Goal: Transaction & Acquisition: Purchase product/service

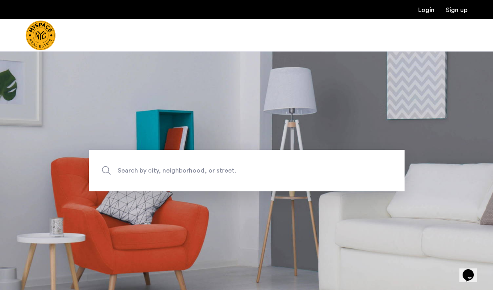
click at [231, 173] on span "Search by city, neighborhood, or street." at bounding box center [228, 171] width 221 height 11
click at [231, 173] on input "Search by city, neighborhood, or street." at bounding box center [246, 171] width 315 height 42
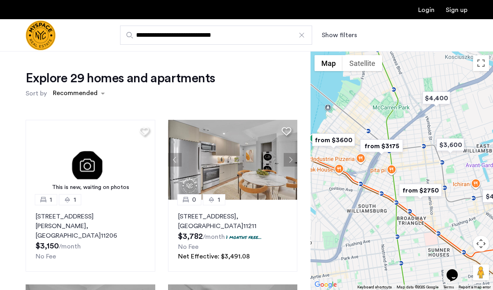
drag, startPoint x: 379, startPoint y: 174, endPoint x: 409, endPoint y: 176, distance: 29.7
click at [409, 176] on div at bounding box center [401, 170] width 182 height 239
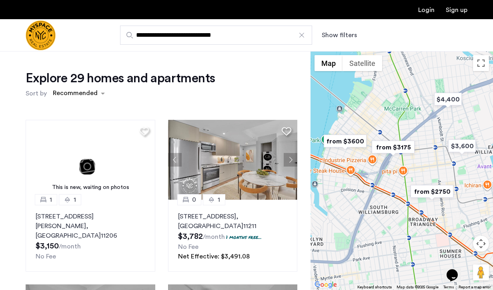
click at [342, 140] on img "from $3600" at bounding box center [344, 141] width 49 height 18
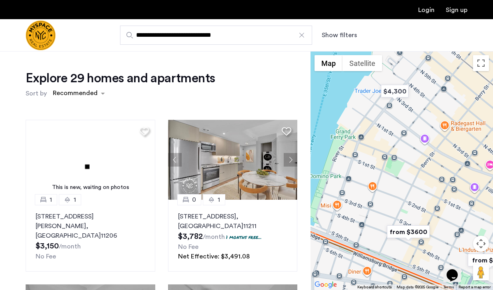
drag, startPoint x: 445, startPoint y: 159, endPoint x: 386, endPoint y: 192, distance: 66.8
click at [386, 192] on div "To navigate, press the arrow keys." at bounding box center [401, 170] width 182 height 239
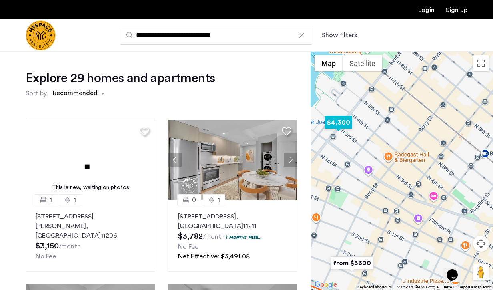
click at [337, 126] on img "$4,300" at bounding box center [338, 123] width 34 height 18
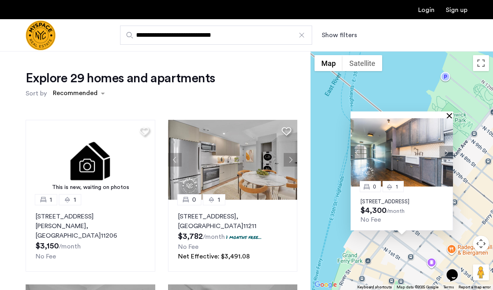
click at [449, 113] on button "Close" at bounding box center [451, 116] width 6 height 6
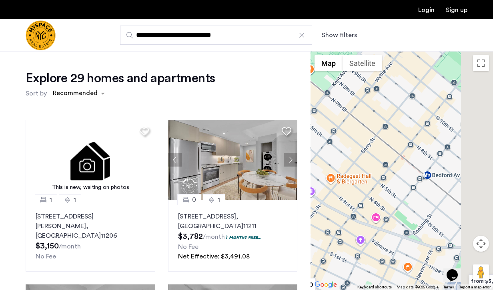
drag, startPoint x: 475, startPoint y: 178, endPoint x: 349, endPoint y: 105, distance: 145.5
click at [349, 105] on div at bounding box center [401, 170] width 182 height 239
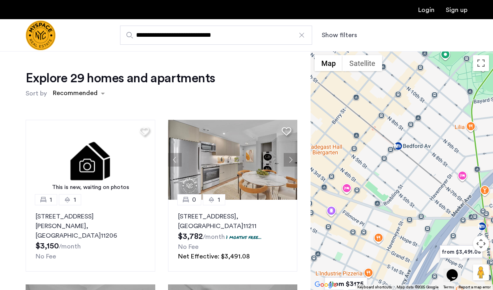
drag, startPoint x: 404, startPoint y: 126, endPoint x: 363, endPoint y: 76, distance: 64.4
click at [363, 76] on div at bounding box center [401, 170] width 182 height 239
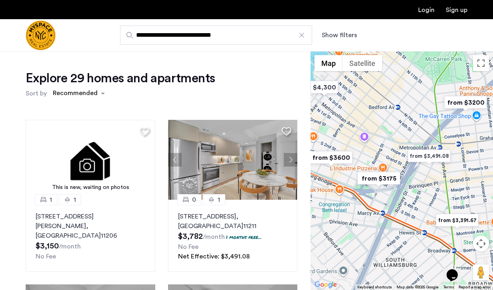
drag, startPoint x: 370, startPoint y: 142, endPoint x: 398, endPoint y: 149, distance: 29.4
click at [398, 149] on div at bounding box center [401, 170] width 182 height 239
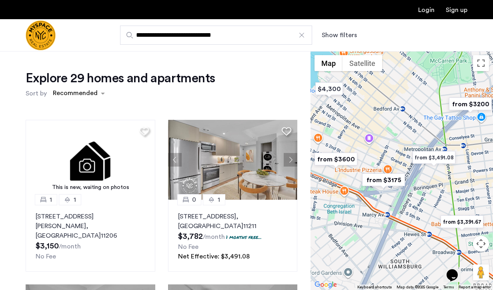
click at [434, 158] on img "from $3,491.08" at bounding box center [433, 158] width 49 height 18
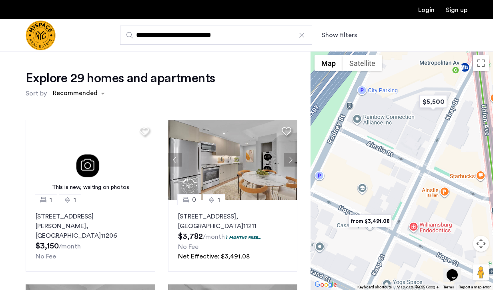
click at [373, 224] on img "from $3,491.08" at bounding box center [369, 221] width 49 height 18
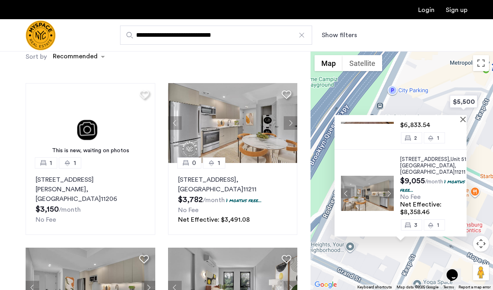
scroll to position [46, 0]
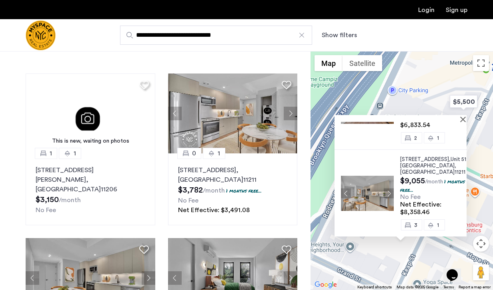
click at [461, 116] on div at bounding box center [400, 118] width 132 height 7
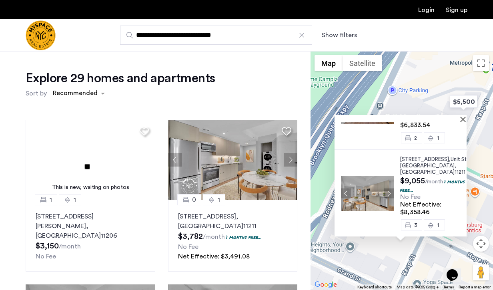
click at [327, 35] on button "Show filters" at bounding box center [338, 35] width 35 height 10
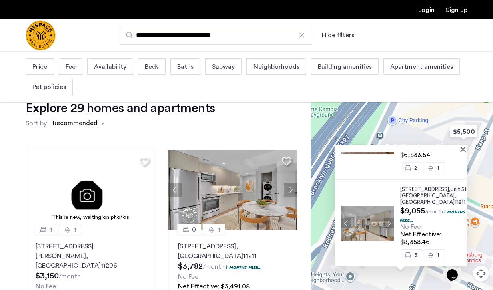
click at [43, 67] on span "Price" at bounding box center [39, 67] width 15 height 10
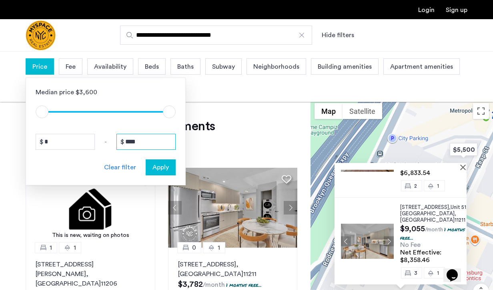
click at [145, 147] on input "****" at bounding box center [145, 142] width 59 height 16
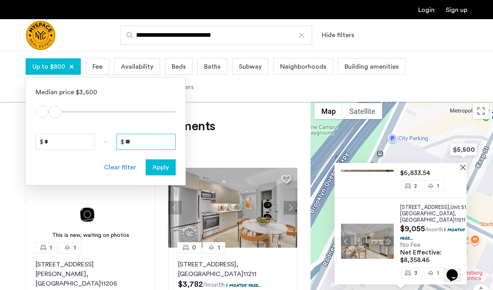
type input "*"
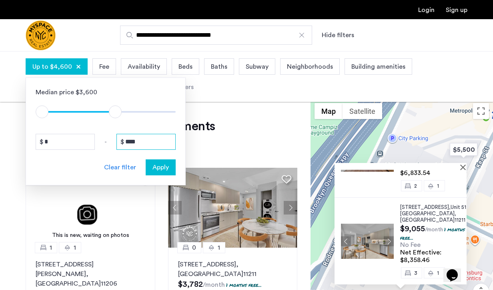
type input "****"
click at [169, 165] on div "Apply" at bounding box center [160, 168] width 25 height 10
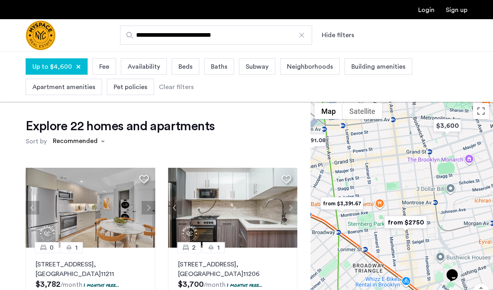
drag, startPoint x: 411, startPoint y: 247, endPoint x: 408, endPoint y: 190, distance: 56.8
click at [408, 190] on div at bounding box center [401, 218] width 182 height 239
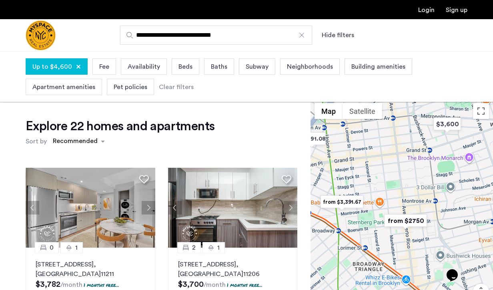
click at [404, 223] on img "from $2750" at bounding box center [405, 221] width 49 height 18
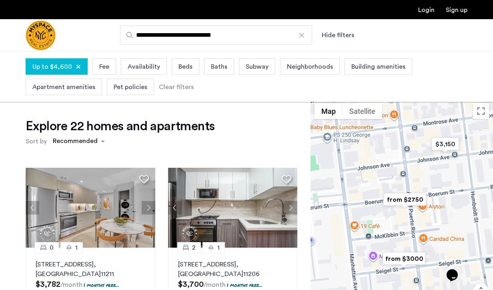
drag, startPoint x: 447, startPoint y: 178, endPoint x: 413, endPoint y: 208, distance: 45.0
click at [413, 208] on div "To navigate, press the arrow keys." at bounding box center [401, 218] width 182 height 239
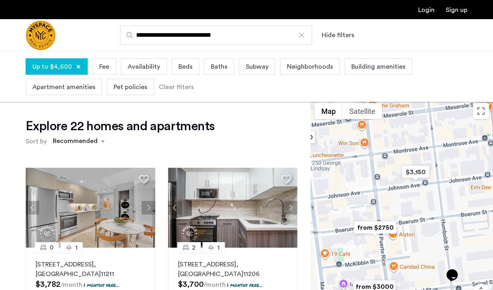
click at [182, 66] on span "Beds" at bounding box center [185, 67] width 14 height 10
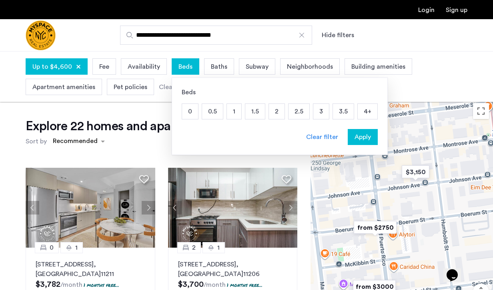
click at [272, 112] on p "2" at bounding box center [277, 111] width 16 height 15
click at [359, 135] on span "Apply" at bounding box center [362, 137] width 16 height 10
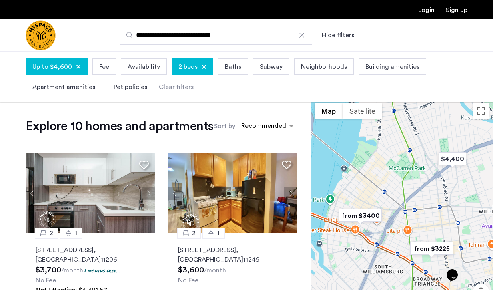
click at [183, 70] on span "2 beds" at bounding box center [187, 67] width 19 height 10
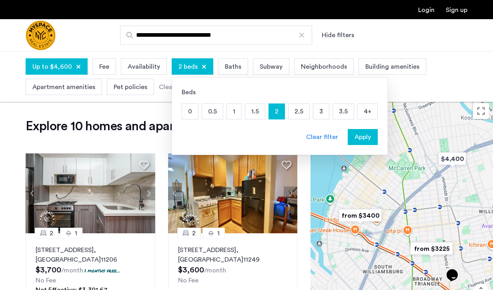
click at [301, 112] on p "2.5" at bounding box center [298, 111] width 21 height 15
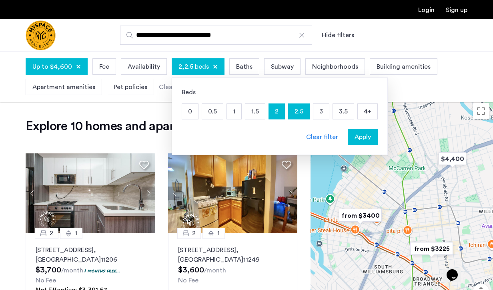
click at [321, 112] on p "3" at bounding box center [321, 111] width 16 height 15
click at [361, 141] on span "Apply" at bounding box center [362, 137] width 16 height 10
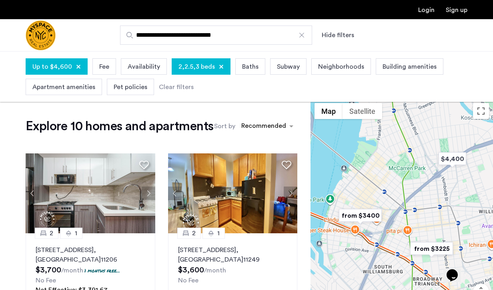
click at [434, 250] on img "from $3225" at bounding box center [431, 249] width 49 height 18
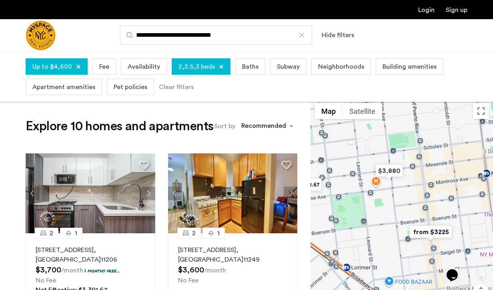
drag, startPoint x: 453, startPoint y: 195, endPoint x: 387, endPoint y: 192, distance: 66.5
click at [387, 192] on div "To navigate, press the arrow keys." at bounding box center [401, 218] width 182 height 239
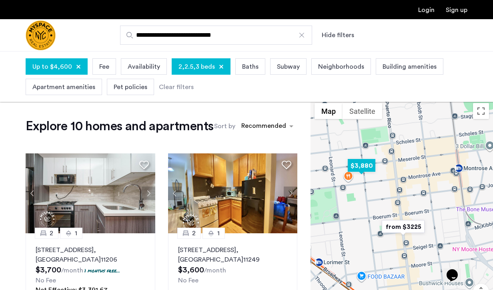
click at [363, 163] on img "$3,880" at bounding box center [361, 166] width 34 height 18
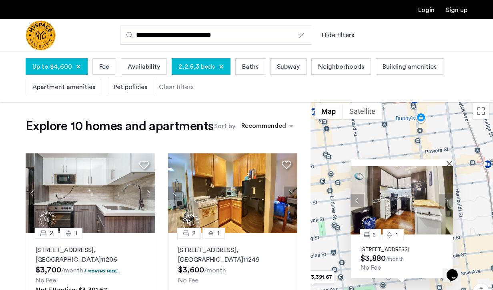
click at [329, 261] on div "2 1 137 Manhattan Ave, Unit 4B, Brooklyn, NY 11206 $3,880 /month No Fee" at bounding box center [401, 218] width 182 height 239
click at [449, 161] on button "Close" at bounding box center [451, 164] width 6 height 6
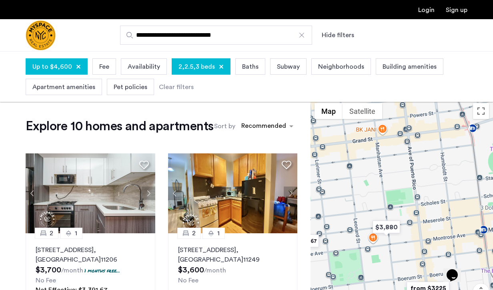
drag, startPoint x: 430, startPoint y: 244, endPoint x: 410, endPoint y: 190, distance: 58.1
click at [410, 190] on div at bounding box center [401, 218] width 182 height 239
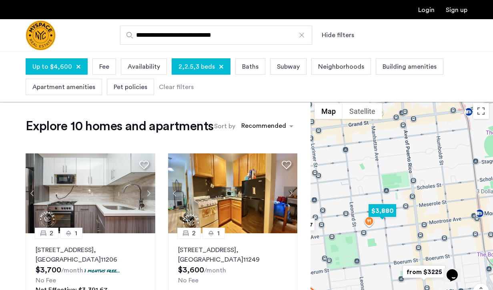
click at [378, 208] on img "$3,880" at bounding box center [382, 211] width 34 height 18
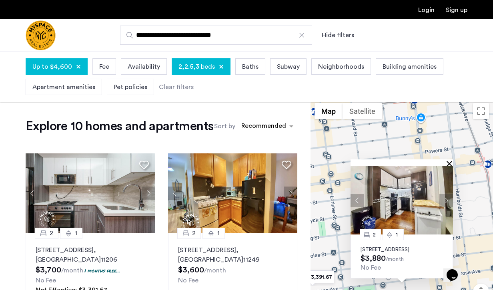
click at [451, 161] on button "Close" at bounding box center [451, 164] width 6 height 6
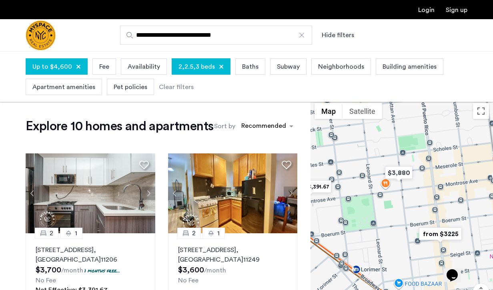
drag, startPoint x: 400, startPoint y: 226, endPoint x: 392, endPoint y: 131, distance: 95.1
click at [392, 131] on div at bounding box center [401, 218] width 182 height 239
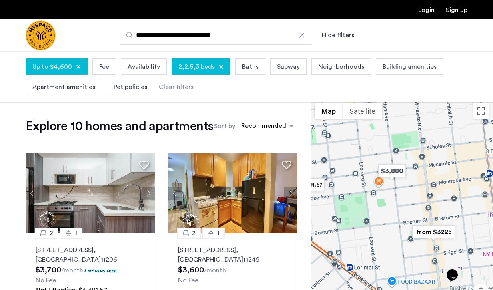
click at [437, 234] on img "from $3225" at bounding box center [433, 232] width 49 height 18
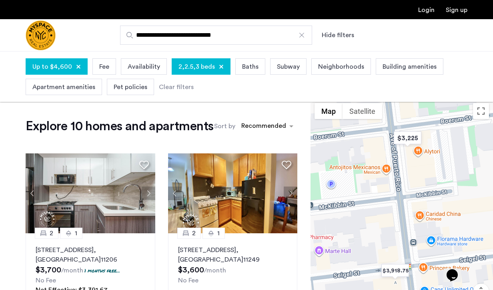
drag, startPoint x: 433, startPoint y: 229, endPoint x: 433, endPoint y: 209, distance: 20.0
click at [433, 208] on div "To navigate, press the arrow keys." at bounding box center [401, 218] width 182 height 239
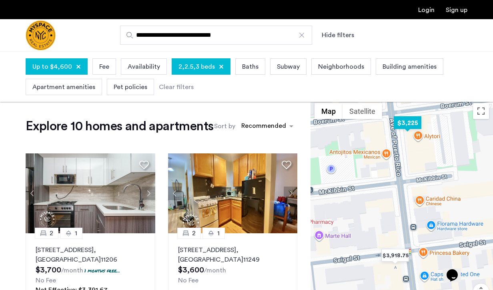
click at [409, 122] on img "$3,225" at bounding box center [407, 123] width 34 height 18
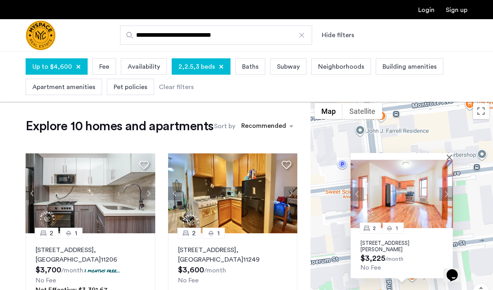
click at [384, 246] on p "126 Graham Ave, Unit 3A, Brooklyn, NY 11206" at bounding box center [401, 246] width 82 height 13
click at [449, 158] on div at bounding box center [401, 156] width 102 height 7
click at [449, 158] on button "Close" at bounding box center [451, 157] width 6 height 6
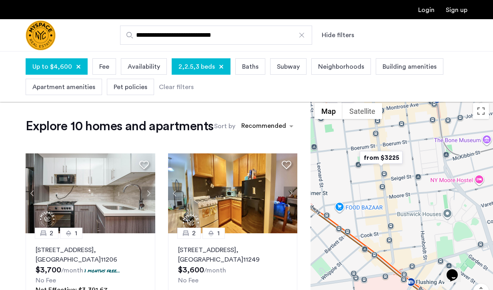
drag, startPoint x: 407, startPoint y: 247, endPoint x: 401, endPoint y: 164, distance: 83.8
click at [401, 164] on div at bounding box center [401, 218] width 182 height 239
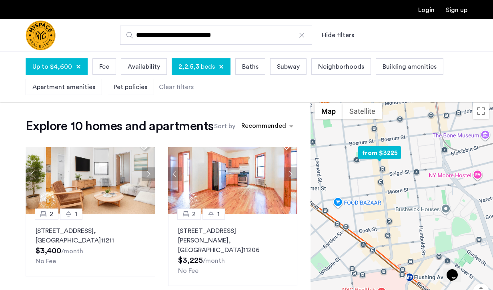
scroll to position [338, 0]
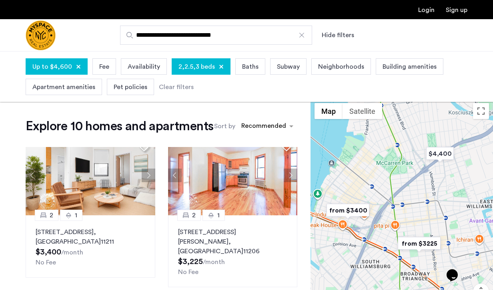
drag, startPoint x: 355, startPoint y: 215, endPoint x: 405, endPoint y: 269, distance: 74.7
click at [405, 269] on div at bounding box center [401, 218] width 182 height 239
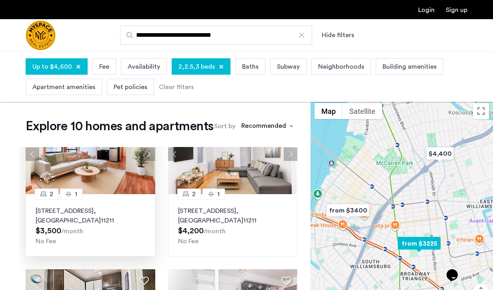
scroll to position [524, 0]
click at [106, 220] on p "213 Union Ave, Unit 0D, Brooklyn , NY 11211" at bounding box center [91, 215] width 110 height 19
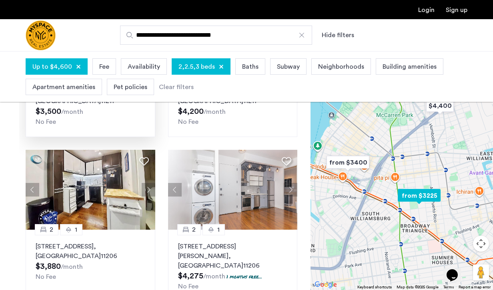
scroll to position [137, 0]
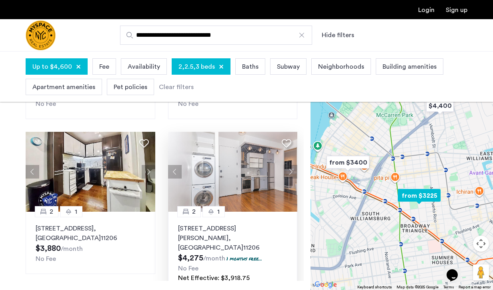
click at [190, 254] on span "$4,275" at bounding box center [190, 258] width 25 height 8
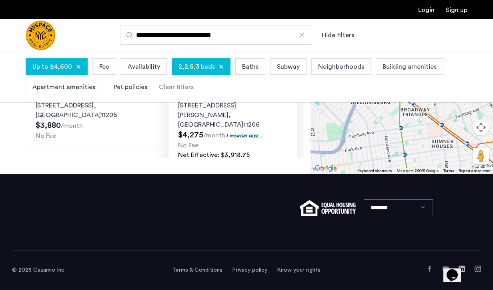
scroll to position [274, 0]
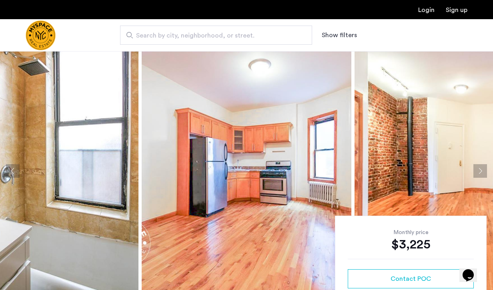
click at [248, 76] on img at bounding box center [247, 171] width 210 height 240
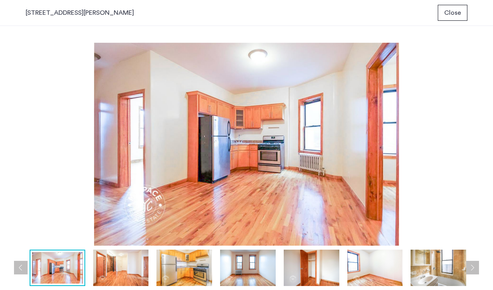
click at [126, 263] on img at bounding box center [121, 268] width 56 height 36
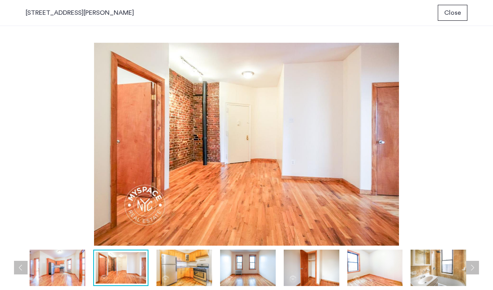
click at [192, 260] on img at bounding box center [184, 268] width 56 height 36
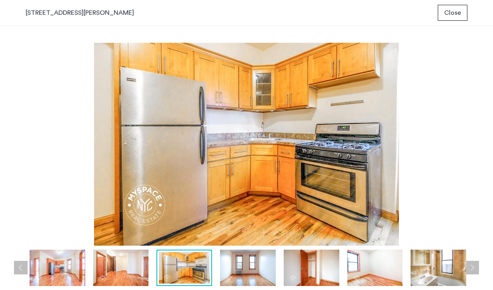
click at [66, 263] on img at bounding box center [58, 268] width 56 height 36
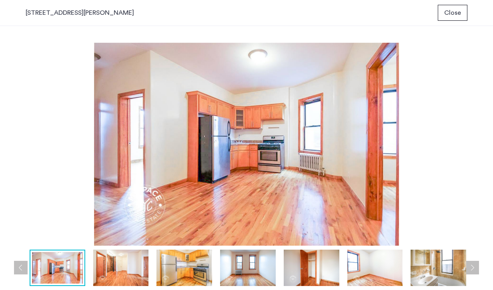
click at [128, 271] on img at bounding box center [121, 268] width 56 height 36
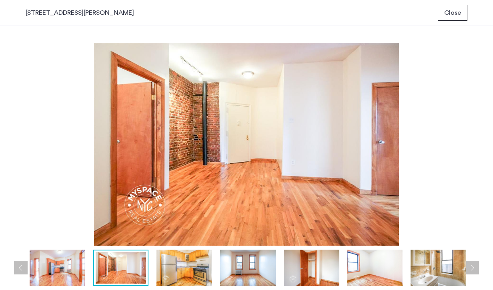
click at [180, 270] on img at bounding box center [184, 268] width 56 height 36
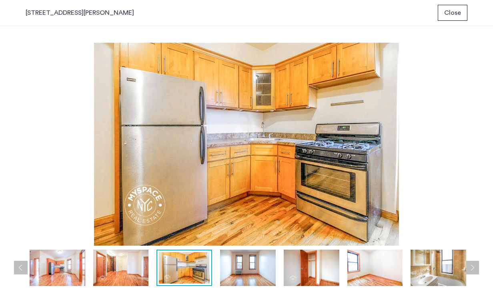
click at [230, 269] on img at bounding box center [248, 268] width 56 height 36
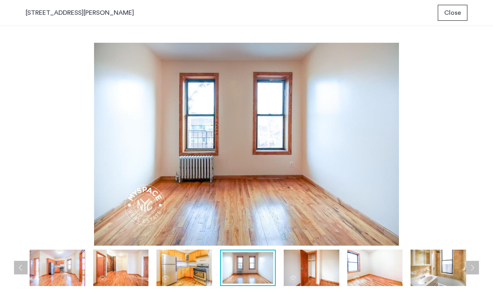
click at [297, 269] on img at bounding box center [311, 268] width 56 height 36
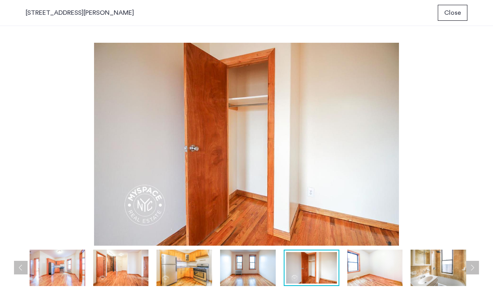
click at [363, 268] on img at bounding box center [375, 268] width 56 height 36
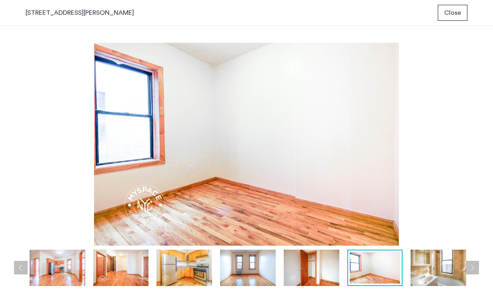
click at [421, 268] on img at bounding box center [438, 268] width 56 height 36
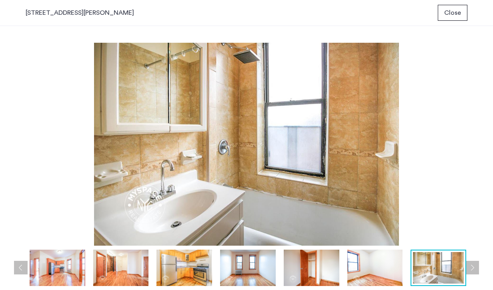
click at [472, 268] on button "Next apartment" at bounding box center [472, 268] width 14 height 14
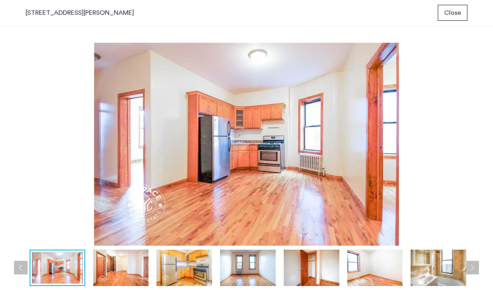
click at [472, 268] on button "Next apartment" at bounding box center [472, 268] width 14 height 14
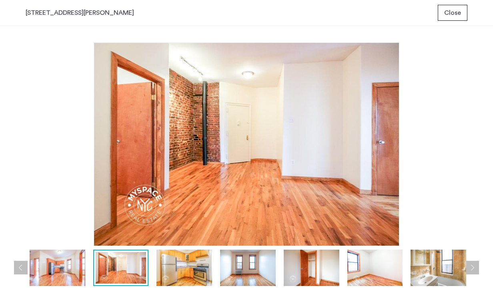
click at [472, 268] on button "Next apartment" at bounding box center [472, 268] width 14 height 14
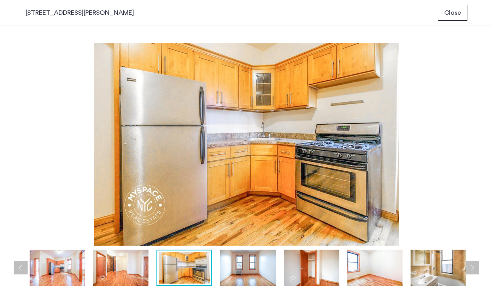
click at [472, 268] on button "Next apartment" at bounding box center [472, 268] width 14 height 14
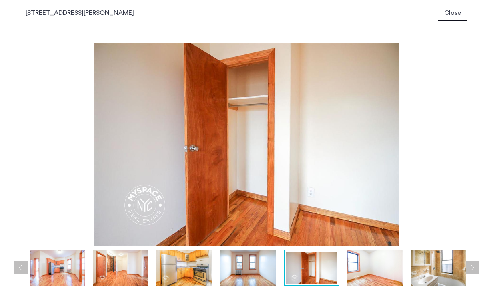
click at [479, 265] on div "prev next prev next" at bounding box center [246, 158] width 493 height 264
click at [457, 12] on span "Close" at bounding box center [452, 13] width 17 height 10
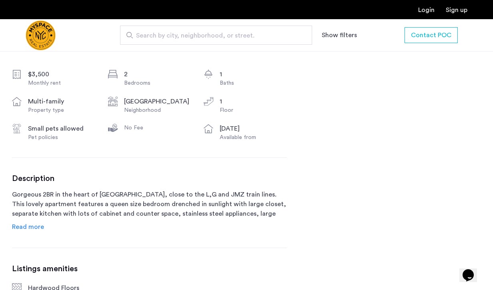
scroll to position [292, 0]
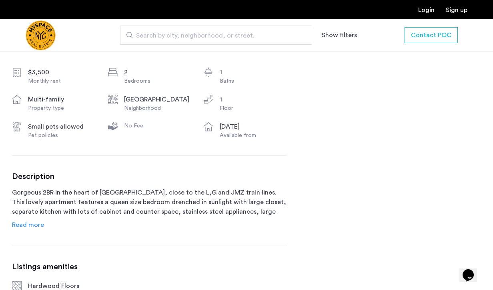
click at [30, 226] on span "Read more" at bounding box center [28, 225] width 32 height 6
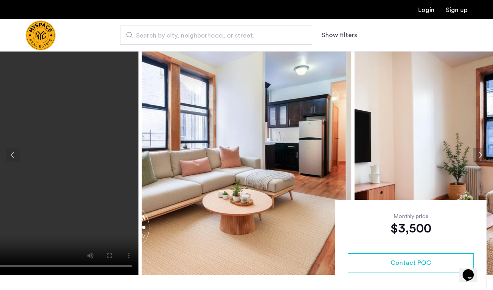
scroll to position [0, 0]
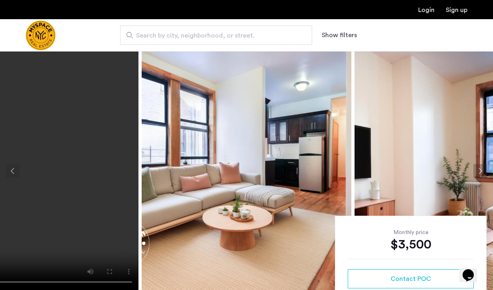
click at [250, 192] on img at bounding box center [247, 171] width 210 height 240
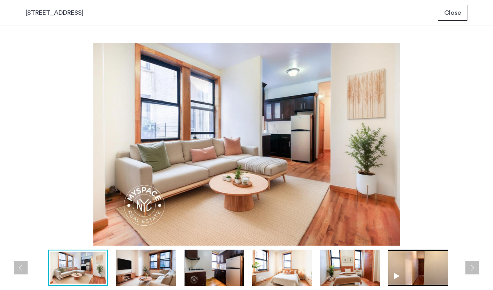
click at [472, 268] on button "Next apartment" at bounding box center [472, 268] width 14 height 14
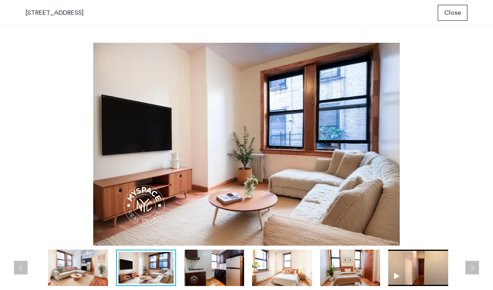
click at [472, 268] on button "Next apartment" at bounding box center [472, 268] width 14 height 14
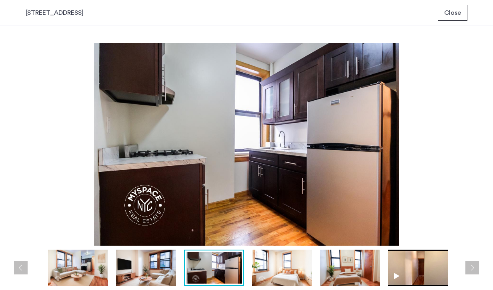
click at [472, 268] on button "Next apartment" at bounding box center [472, 268] width 14 height 14
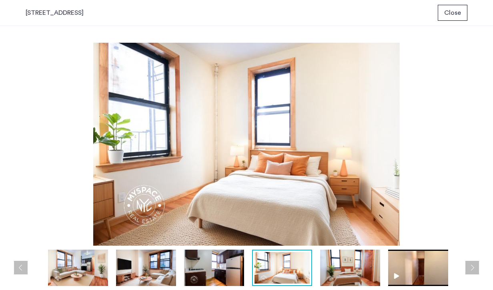
click at [472, 268] on button "Next apartment" at bounding box center [472, 268] width 14 height 14
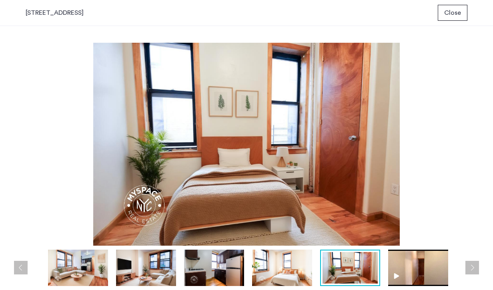
click at [472, 268] on button "Next apartment" at bounding box center [472, 268] width 14 height 14
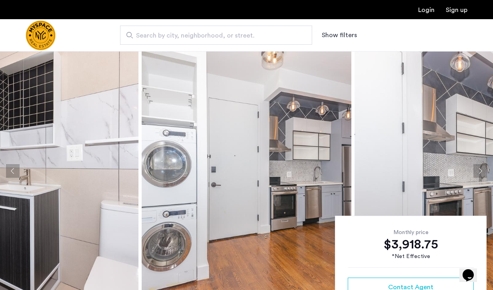
click at [235, 202] on img at bounding box center [247, 171] width 210 height 240
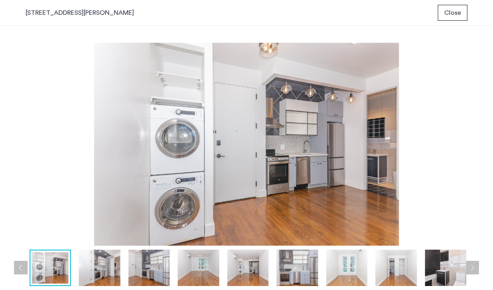
click at [474, 270] on button "Next apartment" at bounding box center [472, 268] width 14 height 14
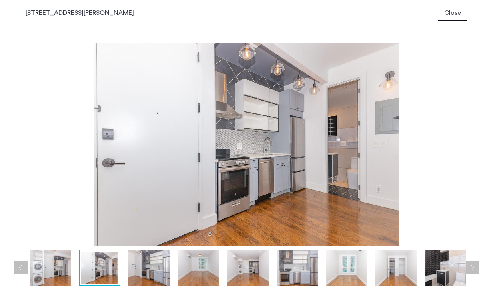
click at [474, 270] on button "Next apartment" at bounding box center [472, 268] width 14 height 14
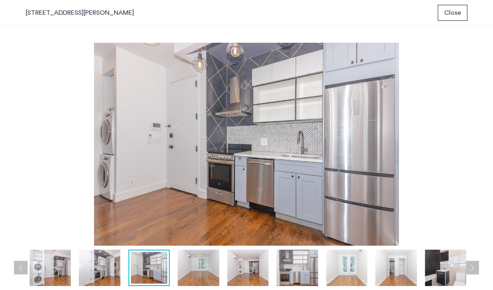
click at [474, 270] on button "Next apartment" at bounding box center [472, 268] width 14 height 14
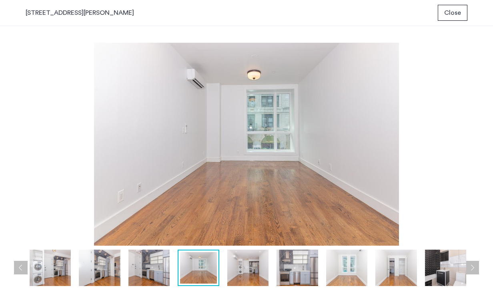
click at [474, 270] on button "Next apartment" at bounding box center [472, 268] width 14 height 14
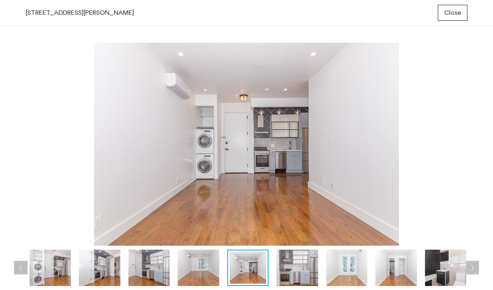
click at [474, 270] on button "Next apartment" at bounding box center [472, 268] width 14 height 14
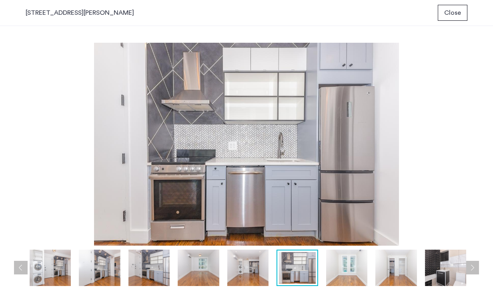
click at [474, 270] on button "Next apartment" at bounding box center [472, 268] width 14 height 14
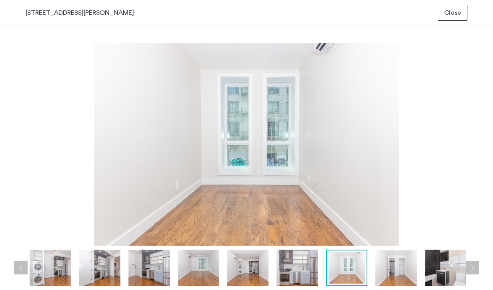
click at [474, 270] on button "Next apartment" at bounding box center [472, 268] width 14 height 14
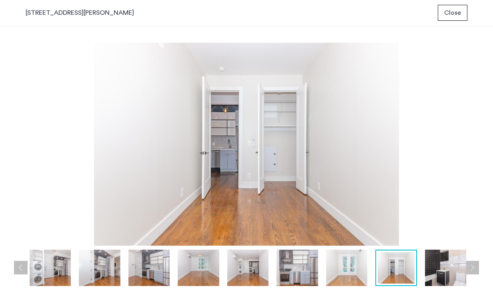
click at [474, 270] on button "Next apartment" at bounding box center [472, 268] width 14 height 14
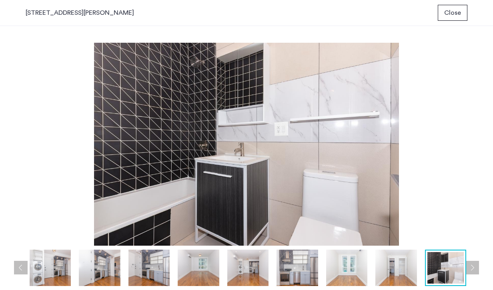
click at [474, 270] on button "Next apartment" at bounding box center [472, 268] width 14 height 14
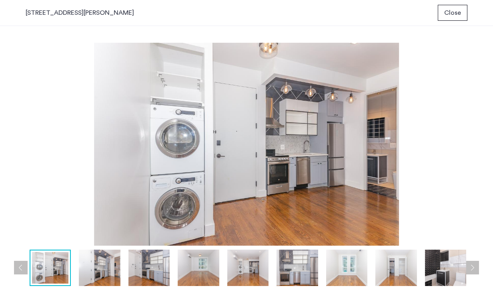
click at [455, 16] on span "Close" at bounding box center [452, 13] width 17 height 10
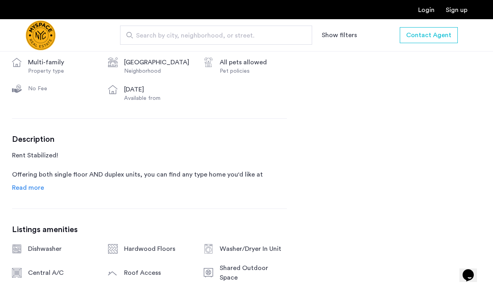
scroll to position [365, 0]
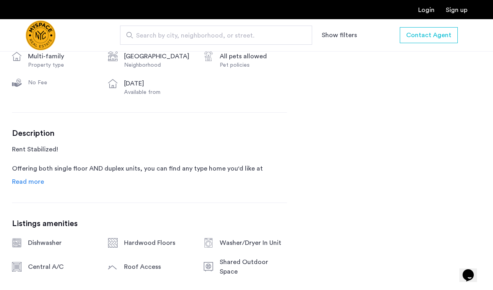
click at [32, 177] on div "Description Rent Stabilized! Offering both single floor AND duplex units, you c…" at bounding box center [149, 158] width 275 height 58
click at [32, 182] on span "Read more" at bounding box center [28, 182] width 32 height 6
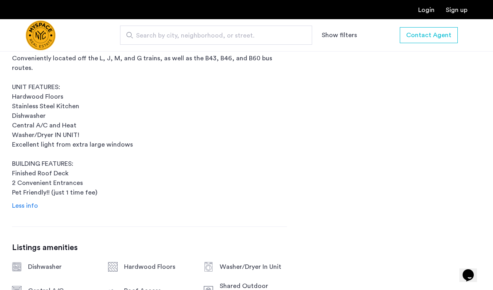
scroll to position [548, 0]
